Goal: Task Accomplishment & Management: Use online tool/utility

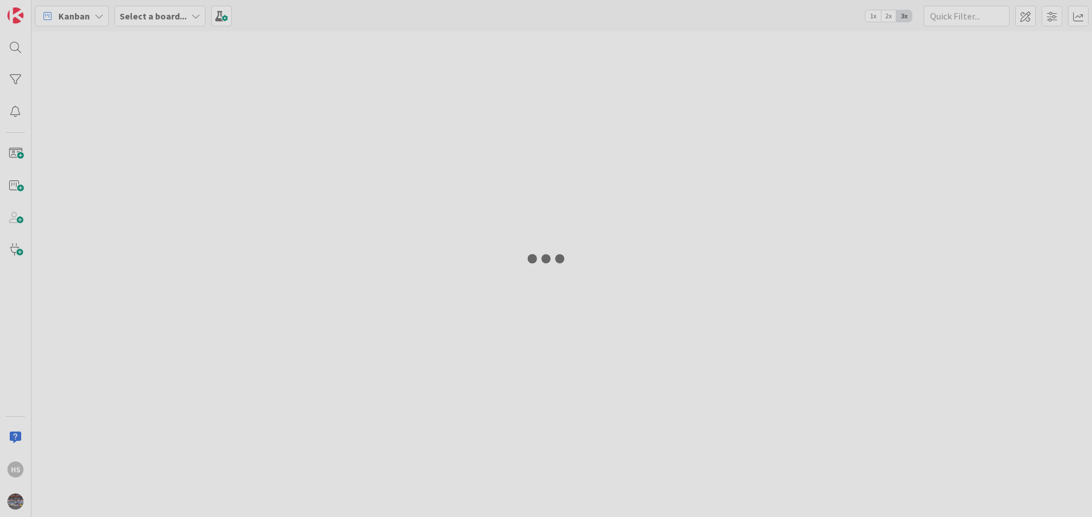
click at [712, 487] on div "HS Kanban Select a board... 1x 2x 3x" at bounding box center [546, 258] width 1092 height 517
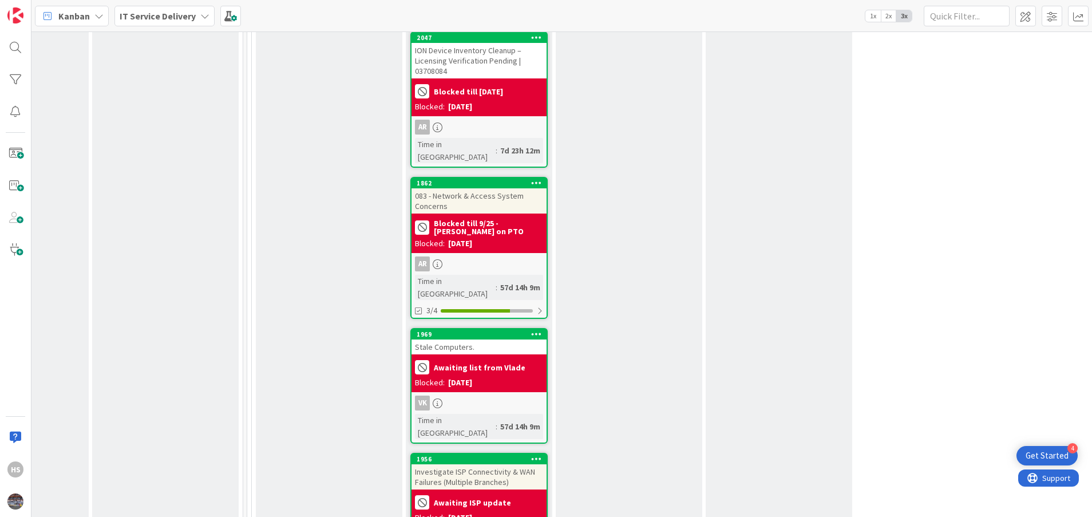
scroll to position [2094, 548]
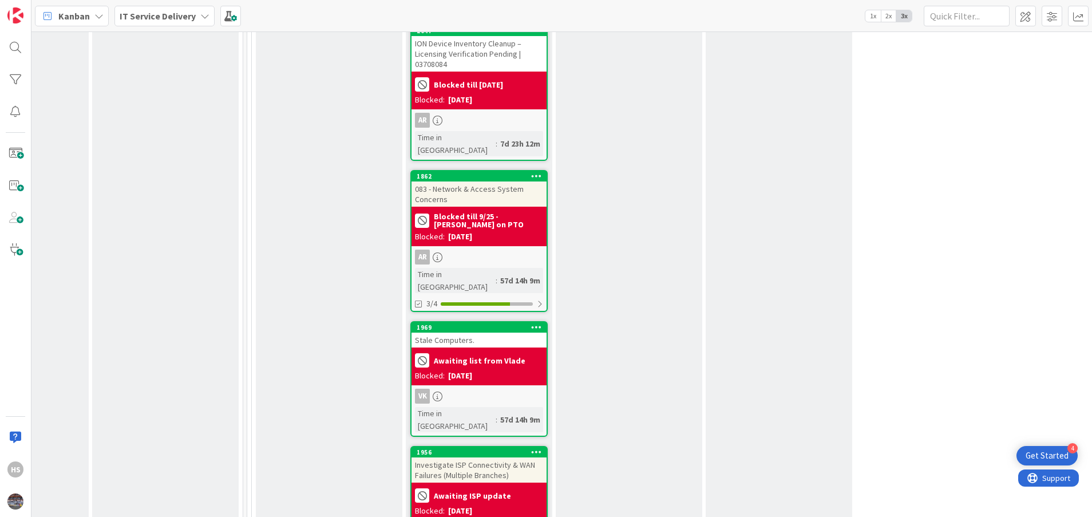
click at [480, 457] on div "Investigate ISP Connectivity & WAN Failures (Multiple Branches)" at bounding box center [478, 469] width 135 height 25
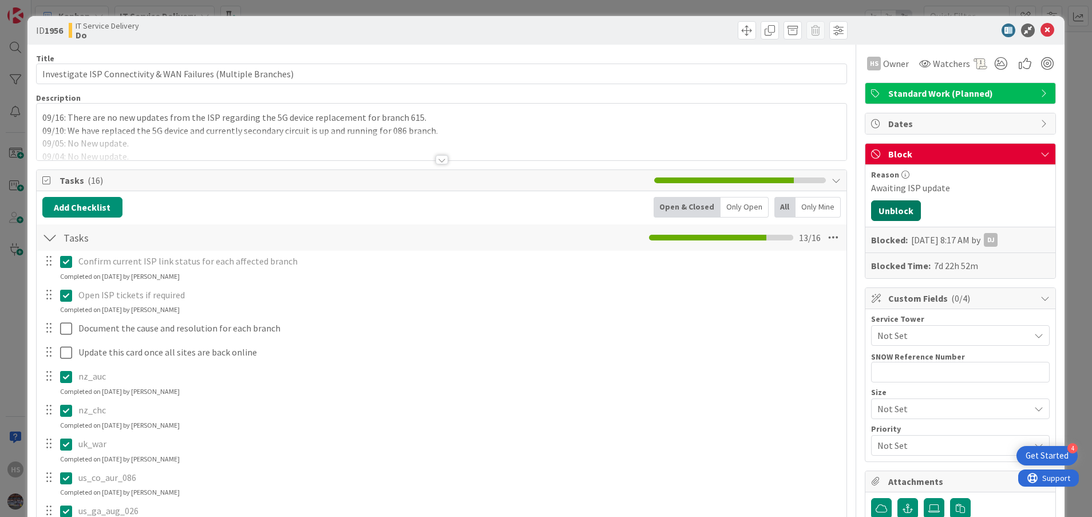
click at [883, 204] on button "Unblock" at bounding box center [896, 210] width 50 height 21
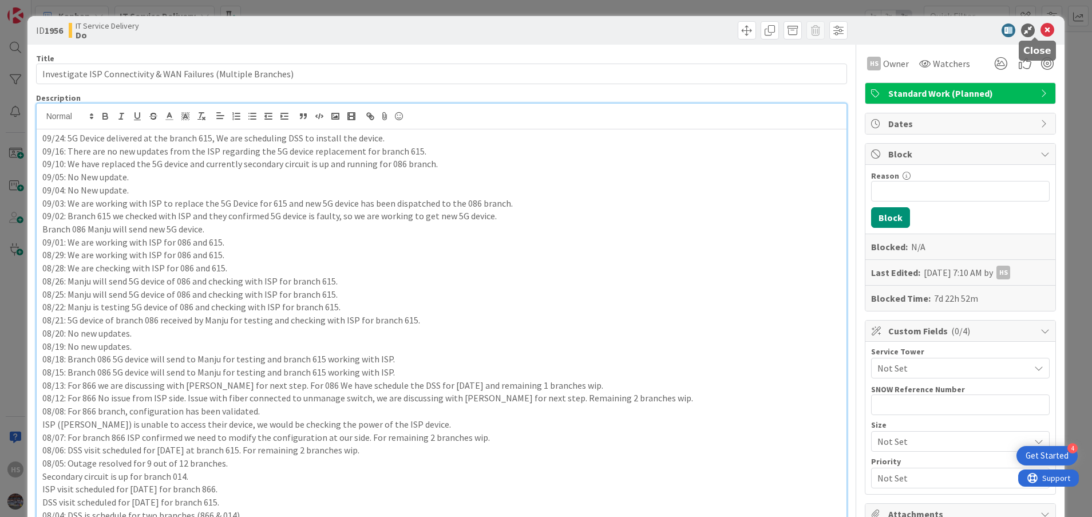
click at [1040, 31] on icon at bounding box center [1047, 30] width 14 height 14
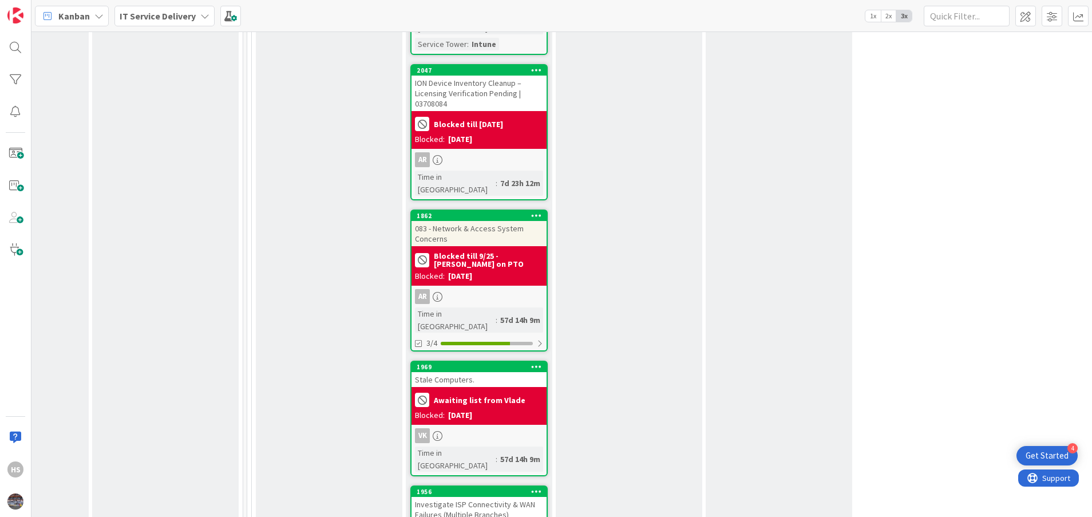
click at [494, 497] on div "Investigate ISP Connectivity & WAN Failures (Multiple Branches)" at bounding box center [478, 509] width 135 height 25
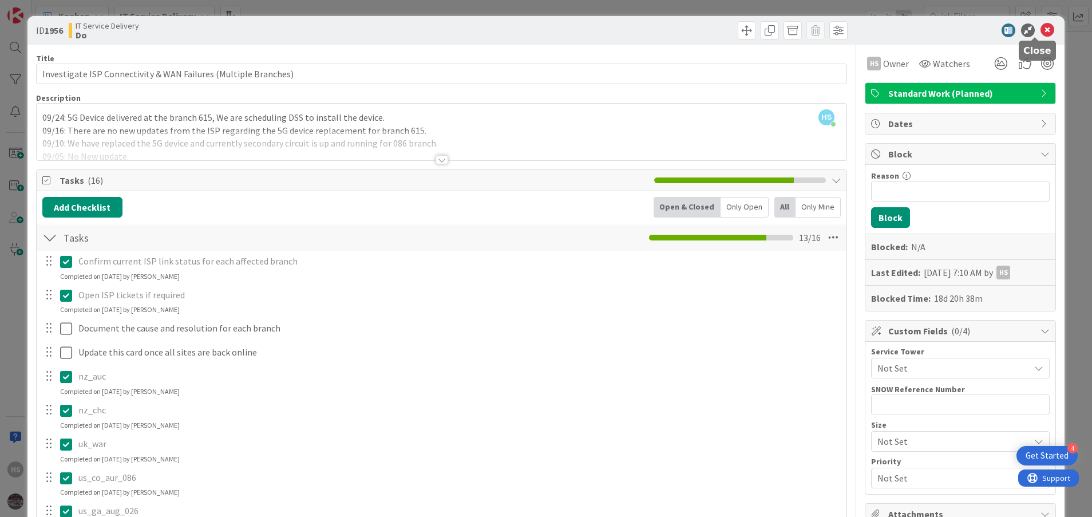
click at [1040, 35] on icon at bounding box center [1047, 30] width 14 height 14
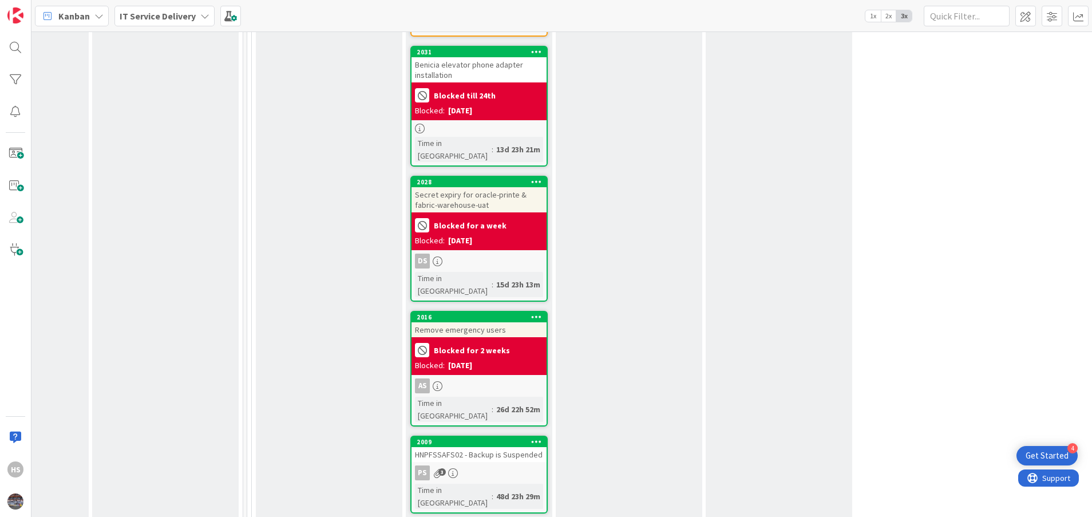
scroll to position [1334, 548]
